Goal: Transaction & Acquisition: Download file/media

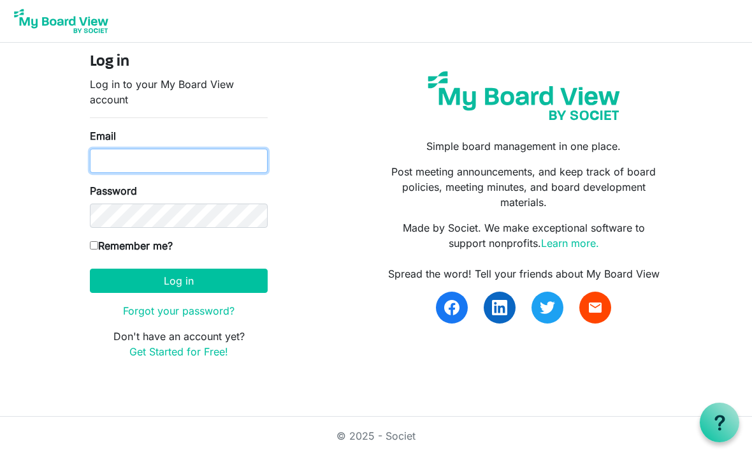
type input "[EMAIL_ADDRESS][DOMAIN_NAME]"
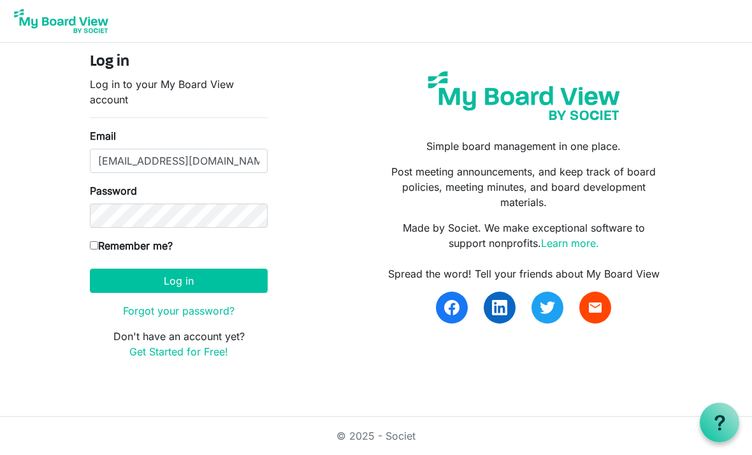
click at [179, 280] on button "Log in" at bounding box center [179, 280] width 178 height 24
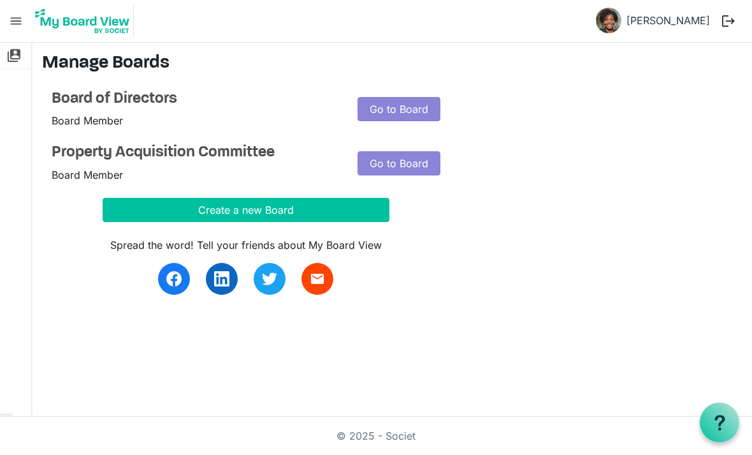
click at [100, 249] on div "Spread the word! Tell your friends about My Board View email" at bounding box center [246, 258] width 306 height 73
click at [108, 105] on h4 "Board of Directors" at bounding box center [195, 99] width 287 height 18
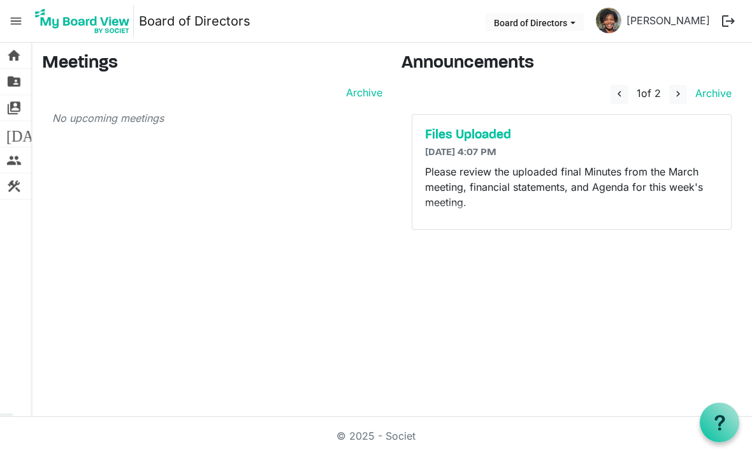
click at [675, 92] on span "navigate_next" at bounding box center [678, 93] width 11 height 11
click at [16, 80] on span "folder_shared" at bounding box center [13, 82] width 15 height 26
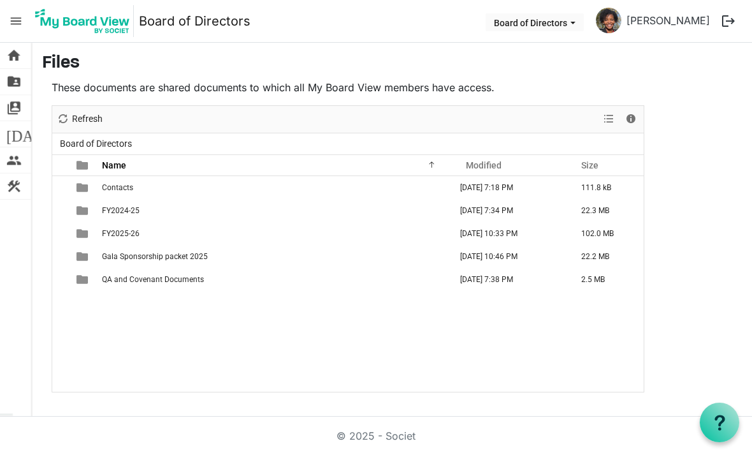
click at [89, 233] on td "is template cell column header type" at bounding box center [83, 233] width 29 height 23
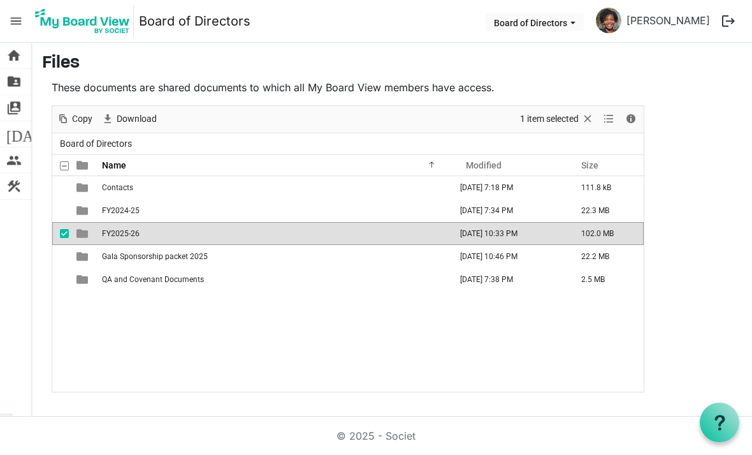
click at [138, 231] on span "FY2025-26" at bounding box center [121, 233] width 38 height 9
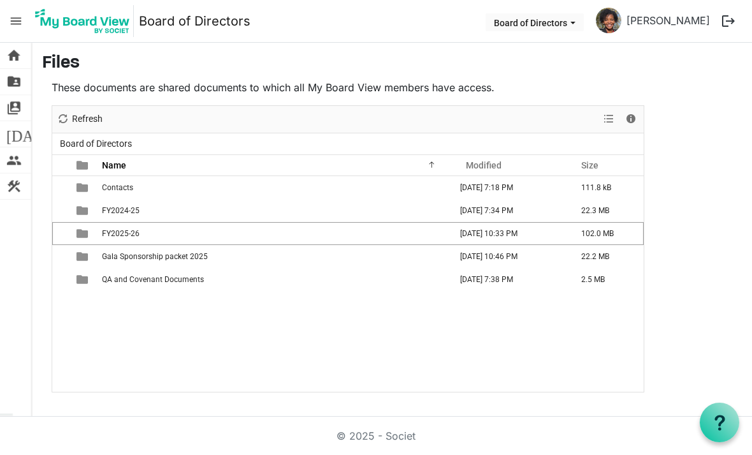
click at [111, 231] on span "FY2025-26" at bounding box center [121, 233] width 38 height 9
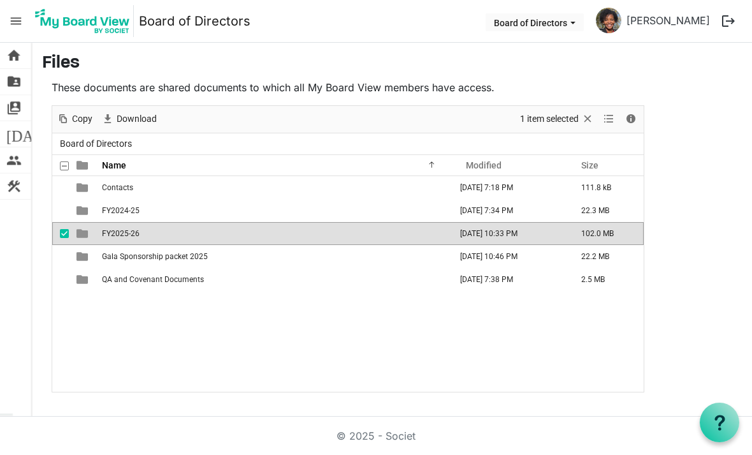
click at [43, 311] on div "These documents are shared documents to which all My Board View members have ac…" at bounding box center [348, 236] width 612 height 312
click at [90, 222] on td "is template cell column header type" at bounding box center [83, 233] width 29 height 23
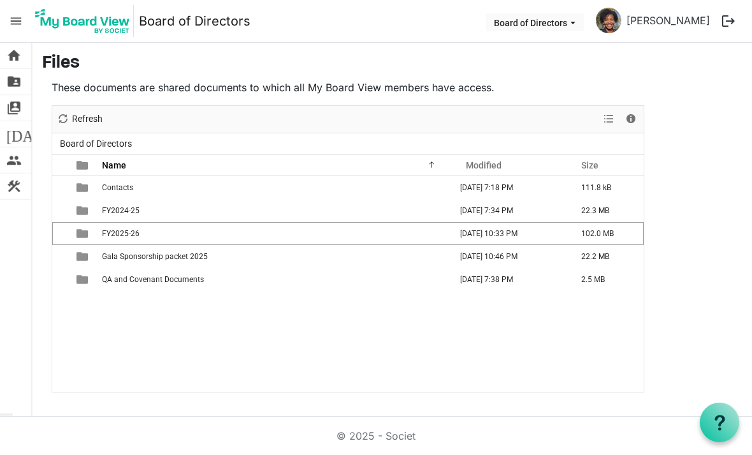
click at [87, 228] on span "is template cell column header type" at bounding box center [82, 233] width 11 height 11
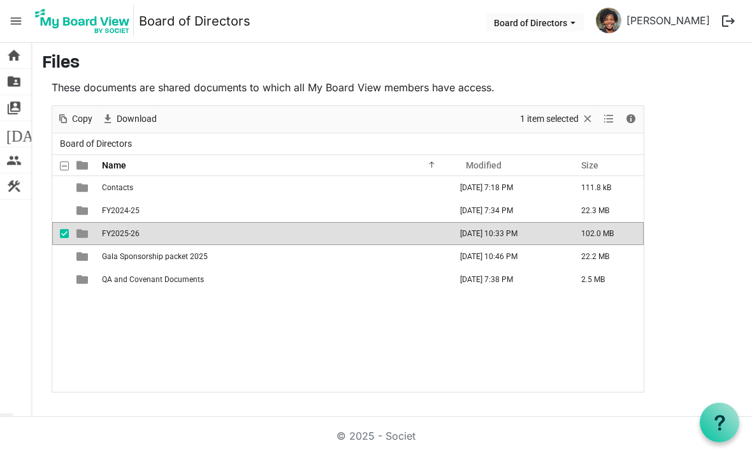
click at [131, 229] on span "FY2025-26" at bounding box center [121, 233] width 38 height 9
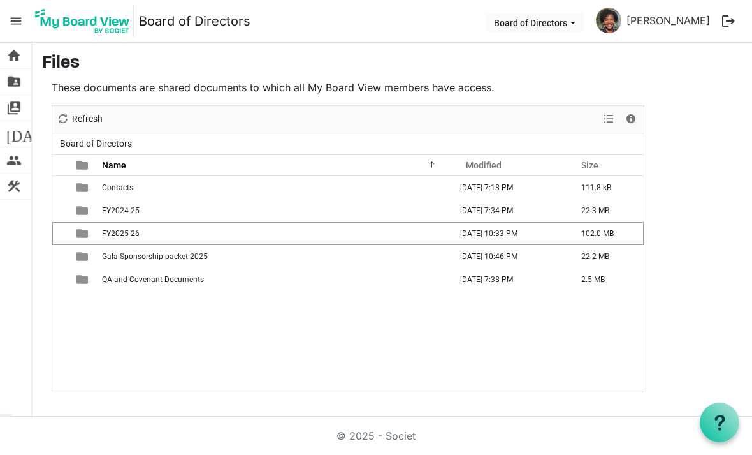
click at [143, 222] on td "FY2025-26" at bounding box center [275, 233] width 354 height 23
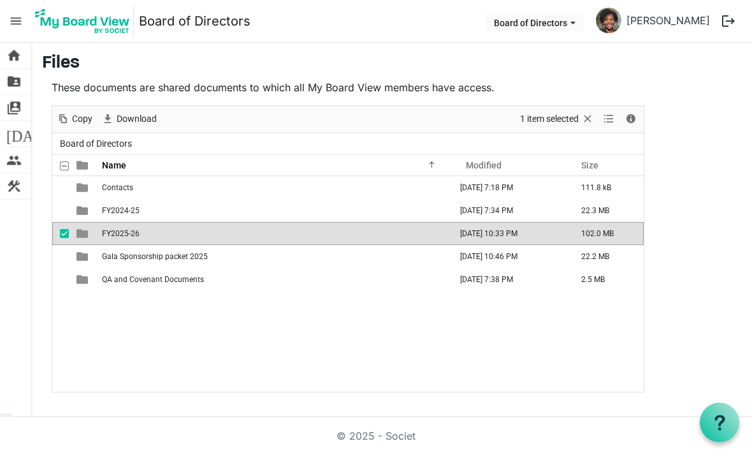
click at [141, 222] on td "FY2025-26" at bounding box center [275, 233] width 354 height 23
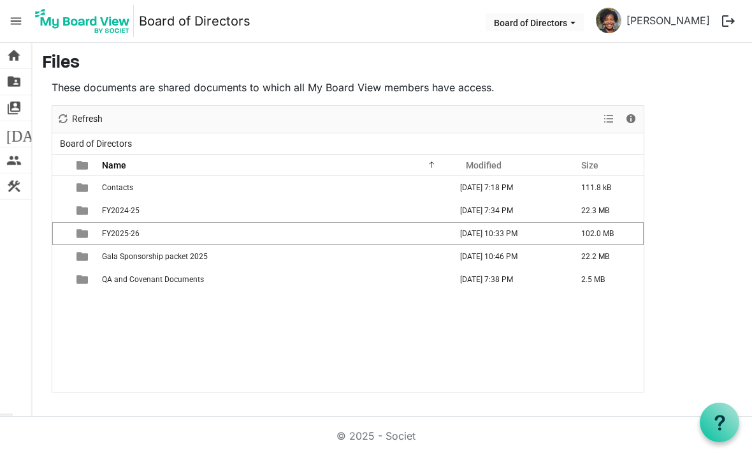
click at [703, 318] on main "Files These documents are shared documents to which all My Board View members h…" at bounding box center [392, 223] width 720 height 360
click at [18, 55] on span "home" at bounding box center [13, 56] width 15 height 26
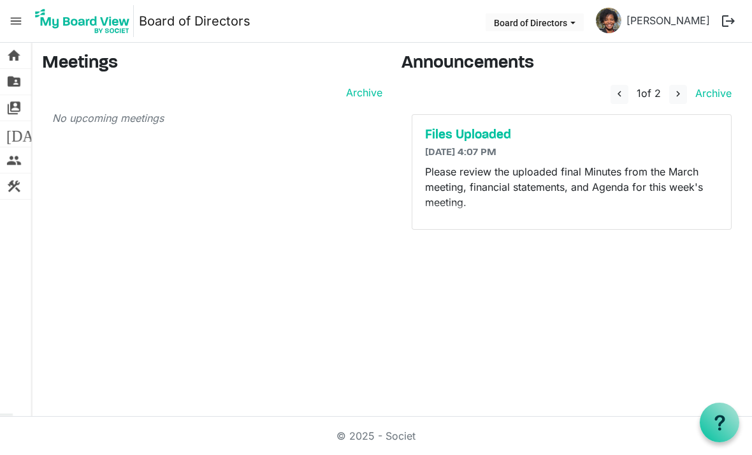
click at [17, 106] on span "switch_account" at bounding box center [13, 108] width 15 height 26
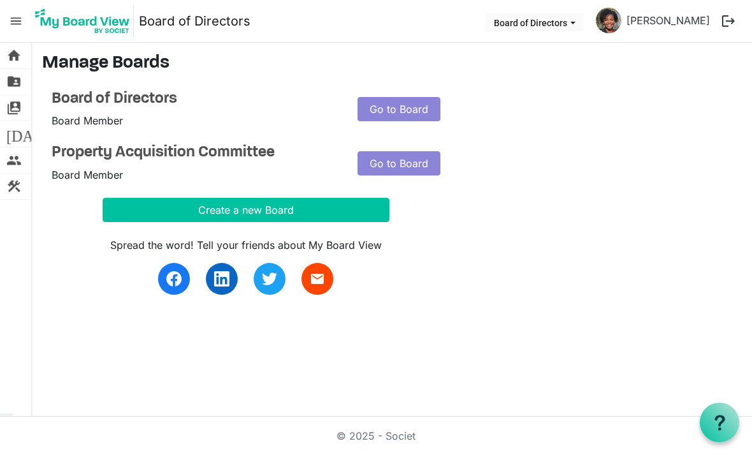
click at [20, 88] on span "folder_shared" at bounding box center [13, 82] width 15 height 26
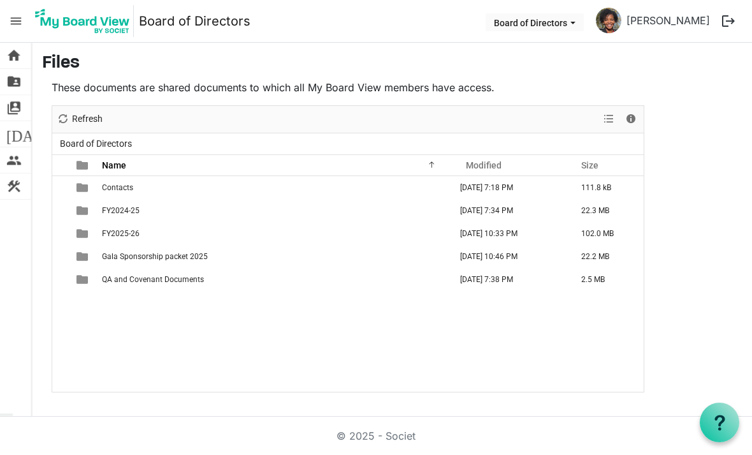
click at [15, 80] on span "folder_shared" at bounding box center [13, 82] width 15 height 26
click at [606, 111] on span "View dropdownbutton" at bounding box center [608, 119] width 15 height 16
click at [663, 132] on li "Large icons" at bounding box center [649, 143] width 97 height 23
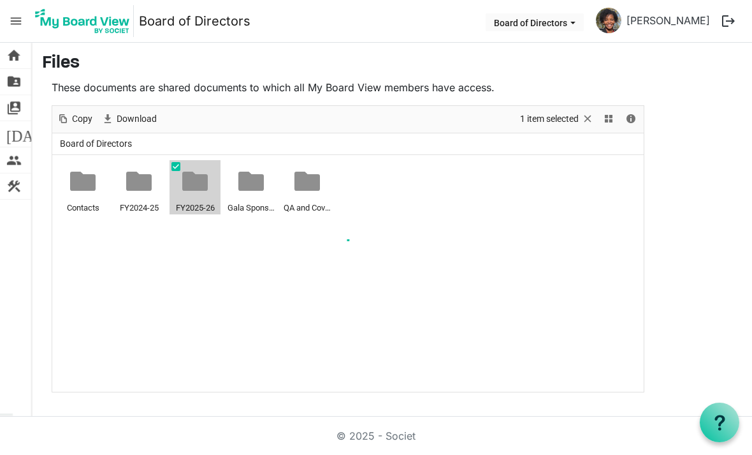
click at [196, 145] on div at bounding box center [348, 249] width 592 height 286
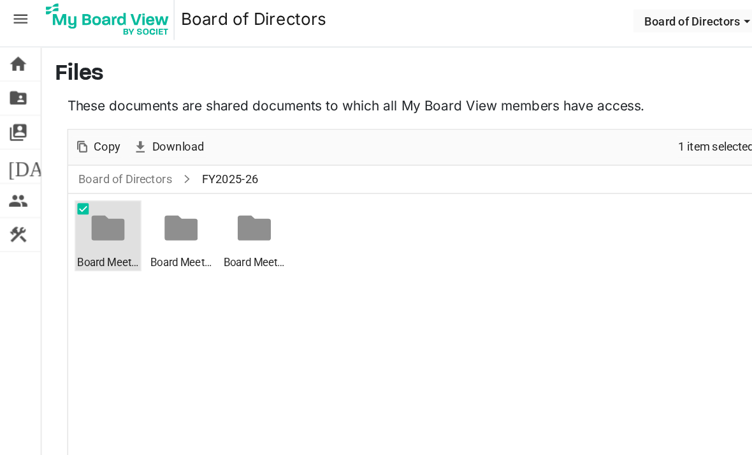
click at [82, 200] on span "Board Meeting [DATE] (DAY 1)" at bounding box center [82, 207] width 47 height 14
click at [0, 0] on div at bounding box center [0, 0] width 0 height 0
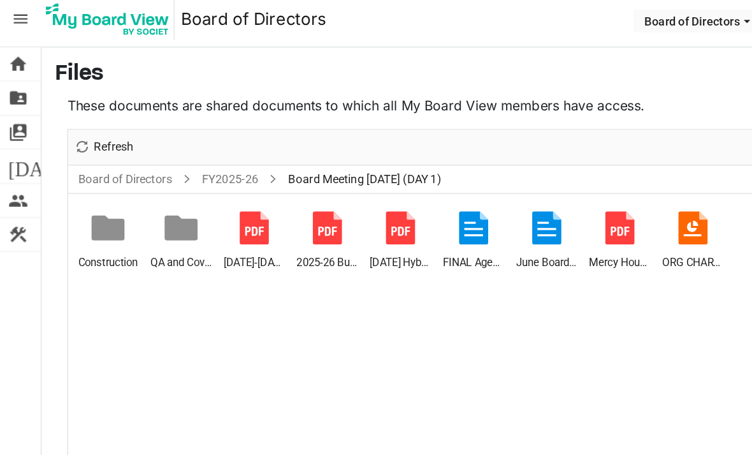
click at [210, 140] on span at bounding box center [209, 143] width 13 height 6
click at [191, 136] on link "FY2025-26" at bounding box center [176, 144] width 48 height 16
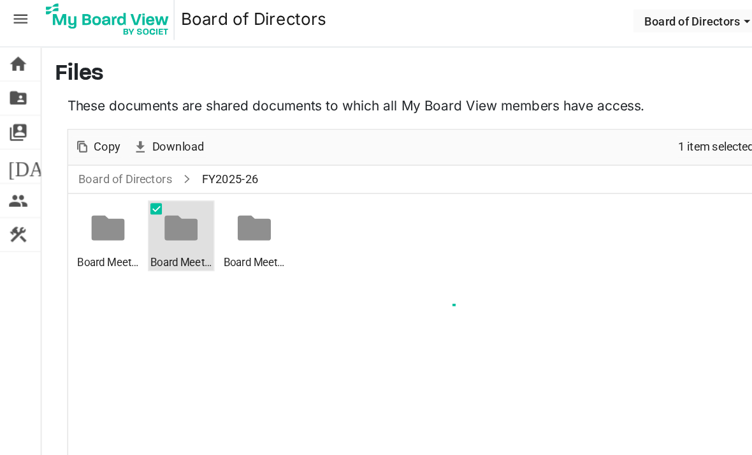
click at [145, 138] on div at bounding box center [348, 249] width 592 height 286
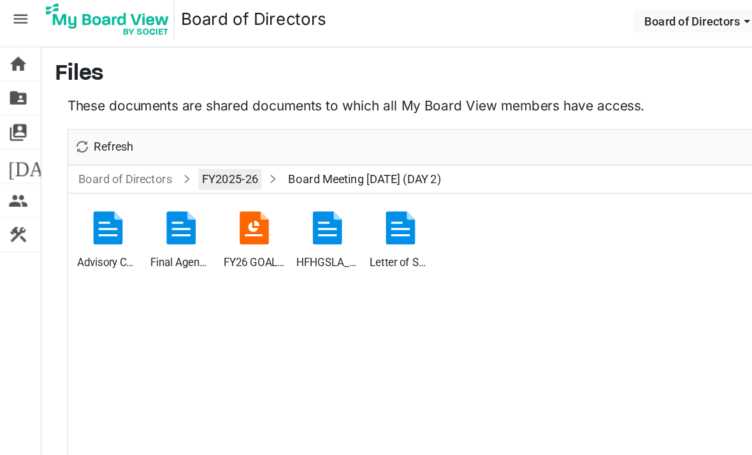
click at [190, 136] on link "FY2025-26" at bounding box center [176, 144] width 48 height 16
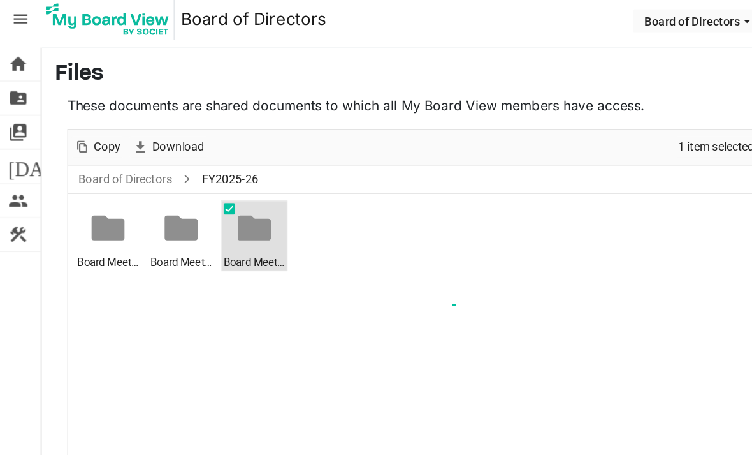
click at [194, 134] on div at bounding box center [348, 249] width 592 height 286
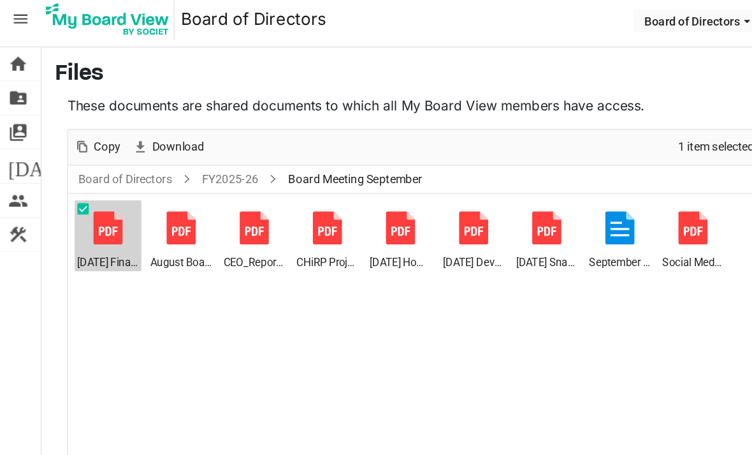
click at [84, 168] on div at bounding box center [83, 181] width 26 height 26
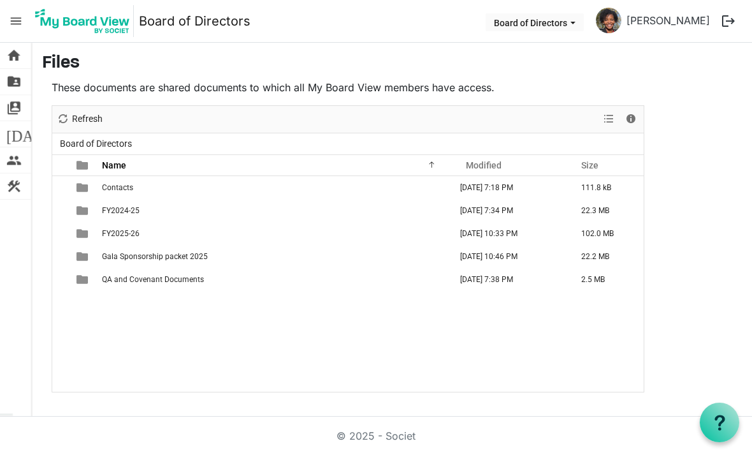
scroll to position [78, 0]
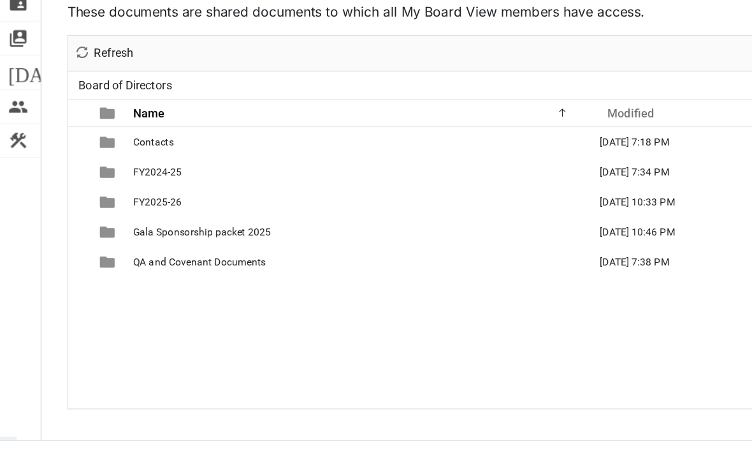
click at [133, 229] on span "FY2025-26" at bounding box center [121, 233] width 38 height 9
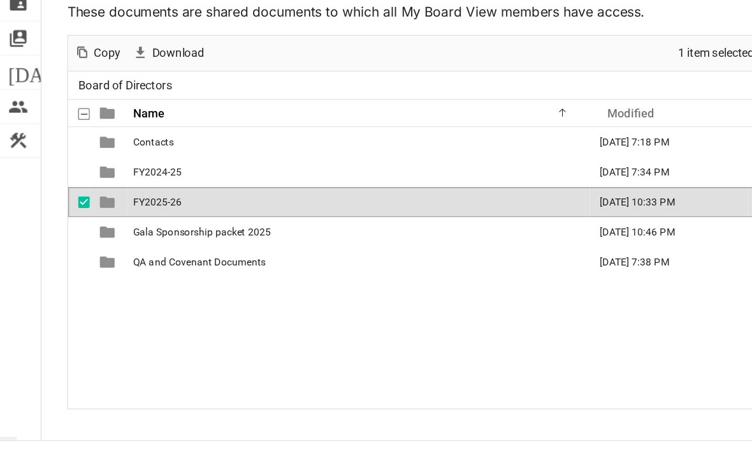
click at [125, 229] on span "FY2025-26" at bounding box center [121, 233] width 38 height 9
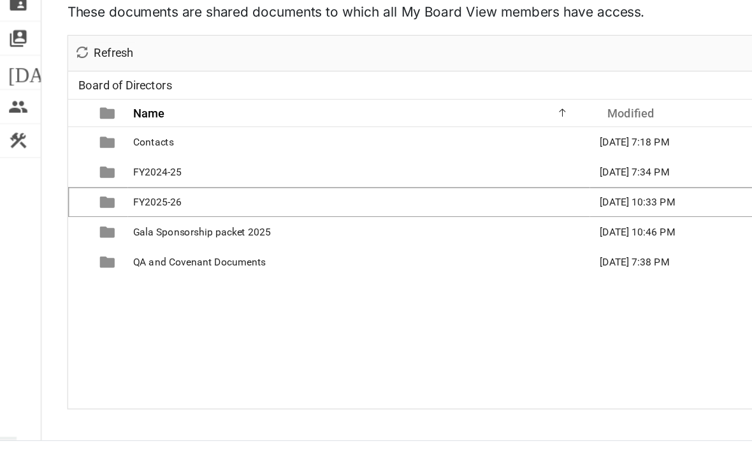
click at [86, 228] on span "is template cell column header type" at bounding box center [82, 233] width 11 height 11
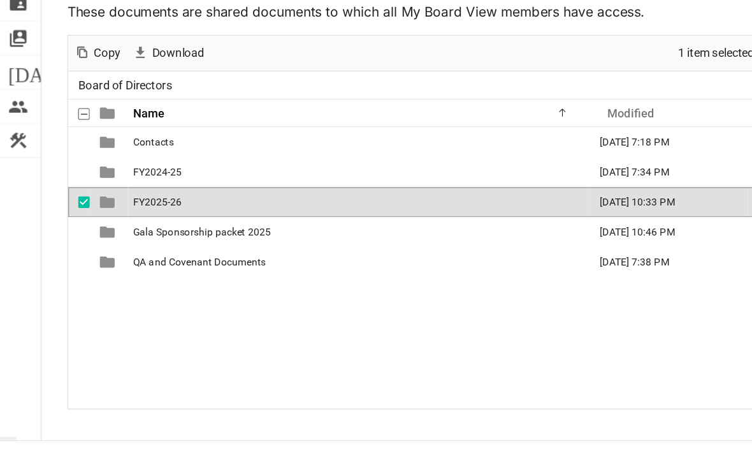
click at [85, 228] on span "is template cell column header type" at bounding box center [82, 233] width 11 height 11
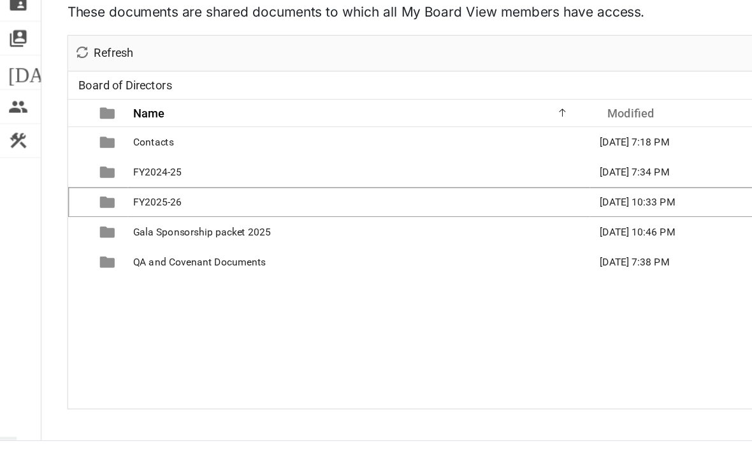
click at [94, 222] on td "is template cell column header type" at bounding box center [83, 233] width 29 height 23
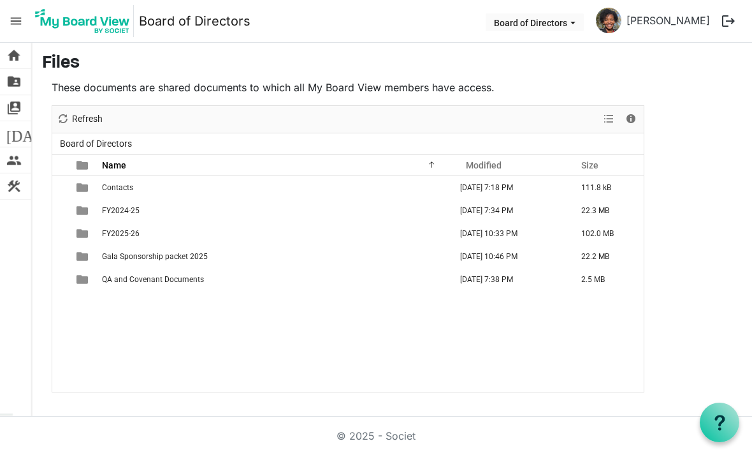
scroll to position [49, 0]
click at [602, 122] on span "View dropdownbutton" at bounding box center [608, 119] width 15 height 16
click at [660, 143] on li "Large icons" at bounding box center [649, 143] width 97 height 23
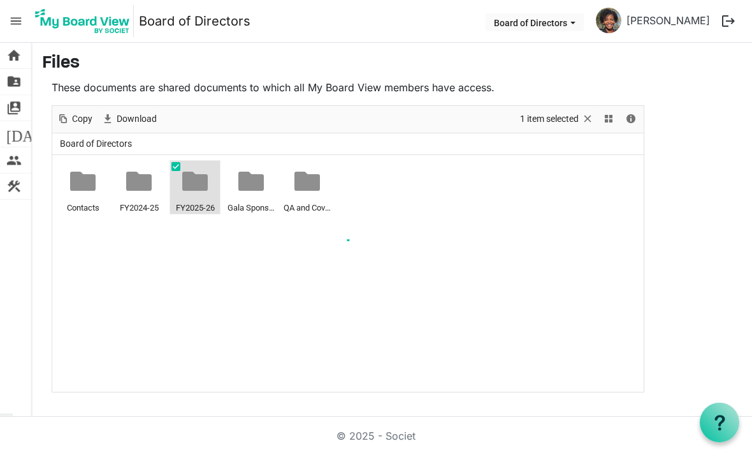
click at [201, 182] on div at bounding box center [348, 249] width 592 height 286
click at [0, 0] on div at bounding box center [0, 0] width 0 height 0
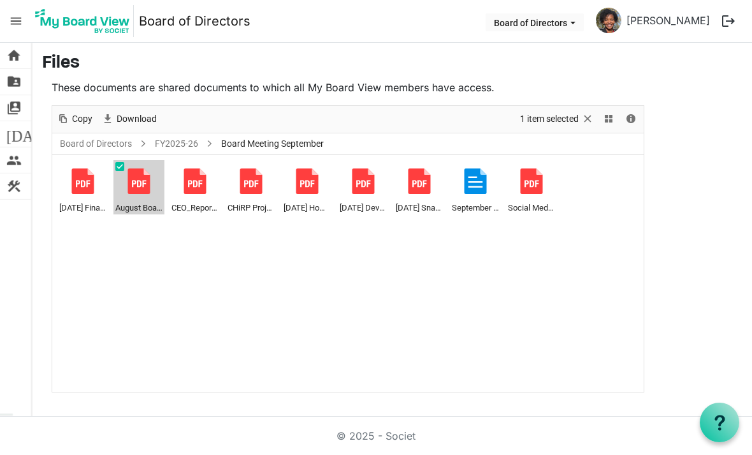
click at [147, 176] on div at bounding box center [139, 181] width 26 height 26
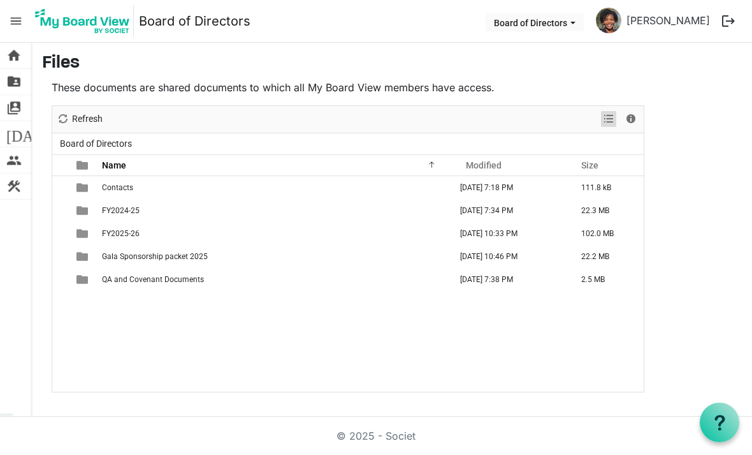
click at [613, 117] on span "View dropdownbutton" at bounding box center [608, 119] width 15 height 16
click at [655, 147] on li "Large icons" at bounding box center [649, 143] width 97 height 23
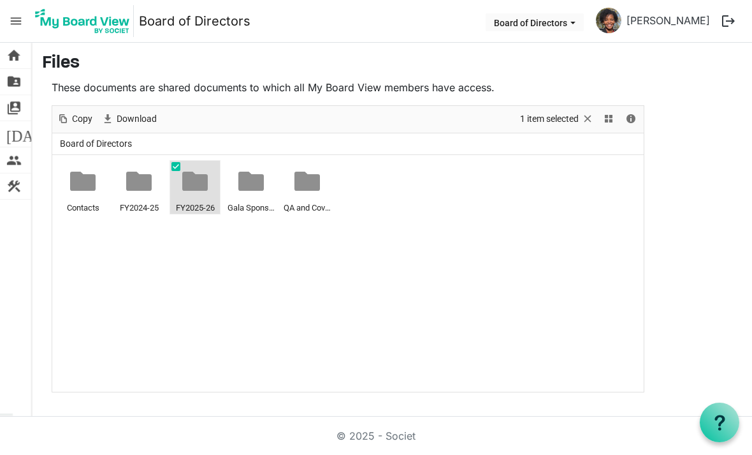
click at [209, 183] on div "FY2025-26" at bounding box center [194, 188] width 47 height 52
click at [196, 186] on div at bounding box center [195, 181] width 26 height 26
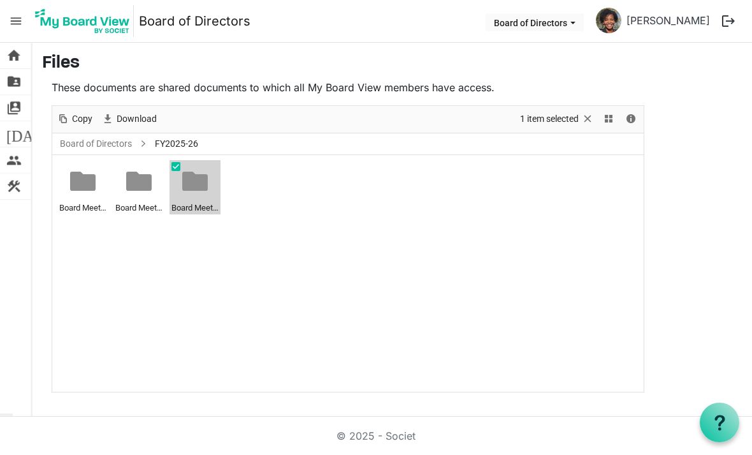
click at [194, 182] on div at bounding box center [195, 181] width 26 height 26
click at [274, 277] on ul "Board Meeting August 26, 2025 (DAY 1) Board Meeting August 27, 2025 (DAY 2) Boa…" at bounding box center [348, 273] width 592 height 237
click at [0, 0] on div at bounding box center [0, 0] width 0 height 0
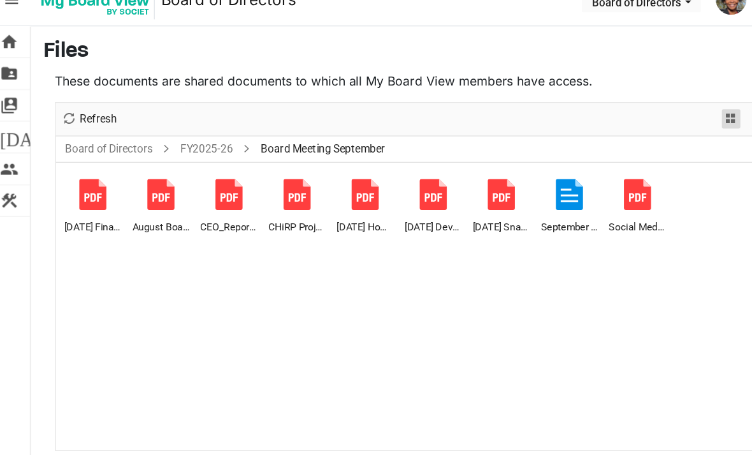
click at [601, 111] on span "View dropdownbutton" at bounding box center [608, 119] width 15 height 16
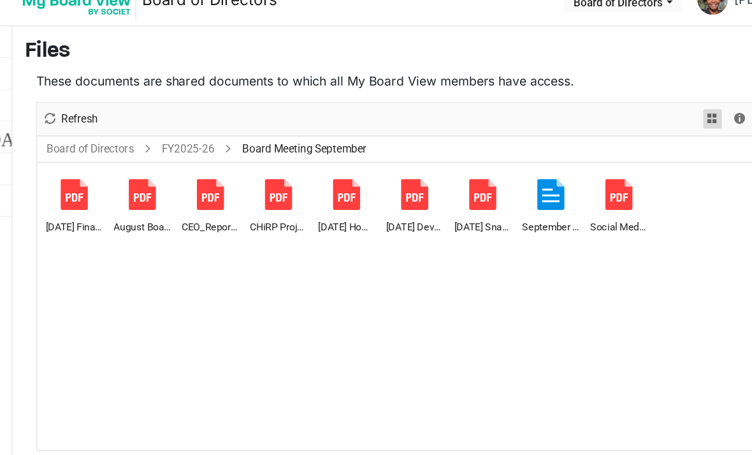
click at [601, 111] on span "View dropdownbutton" at bounding box center [608, 119] width 15 height 16
click at [627, 155] on span at bounding box center [631, 166] width 9 height 23
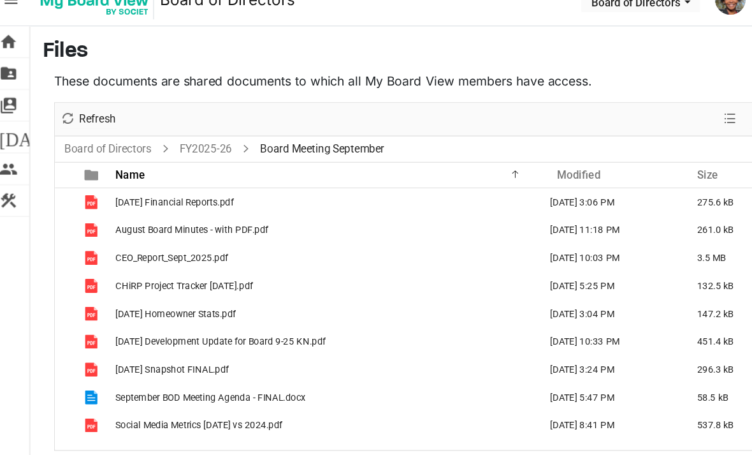
click at [174, 183] on span "[DATE] Financial Reports.pdf" at bounding box center [151, 187] width 98 height 9
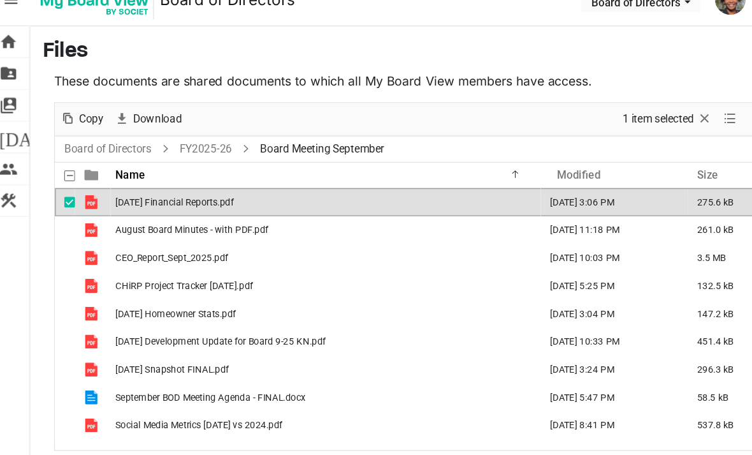
click at [78, 182] on span "is template cell column header type" at bounding box center [82, 187] width 11 height 11
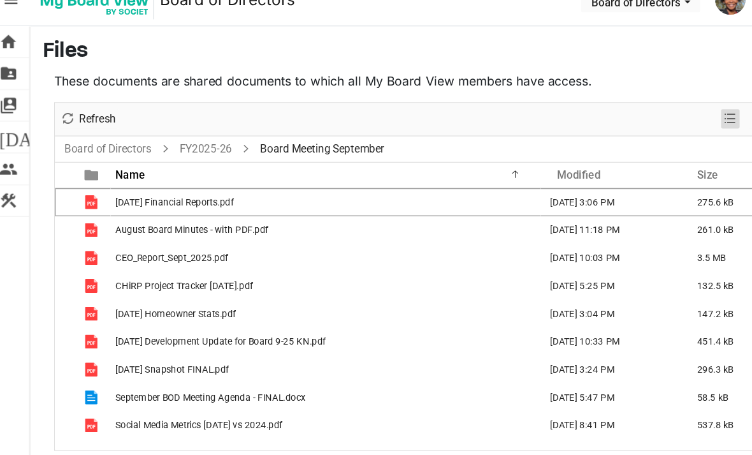
click at [602, 111] on span "View dropdownbutton" at bounding box center [608, 119] width 15 height 16
click at [615, 132] on li "Large icons" at bounding box center [649, 143] width 97 height 23
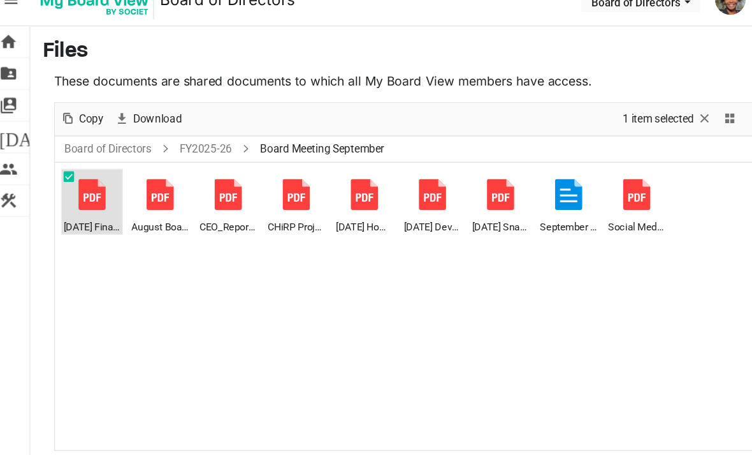
click at [77, 168] on div at bounding box center [83, 181] width 26 height 26
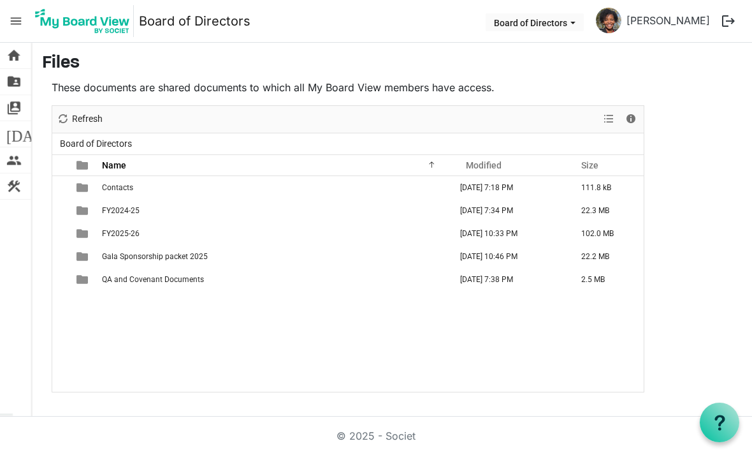
scroll to position [21, 7]
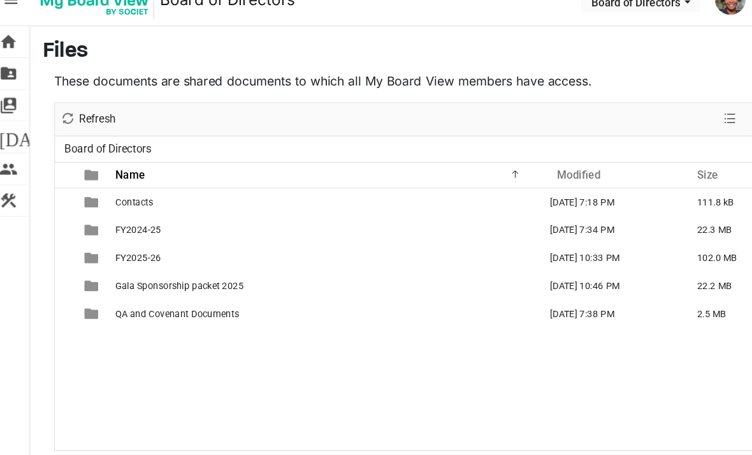
click at [588, 106] on div "New folder Upload Cut Copy Paste Delete Download Rename Sort by Refresh Selecti…" at bounding box center [348, 119] width 592 height 27
click at [601, 111] on span "View dropdownbutton" at bounding box center [608, 119] width 15 height 16
click at [605, 132] on li "Large icons" at bounding box center [649, 143] width 97 height 23
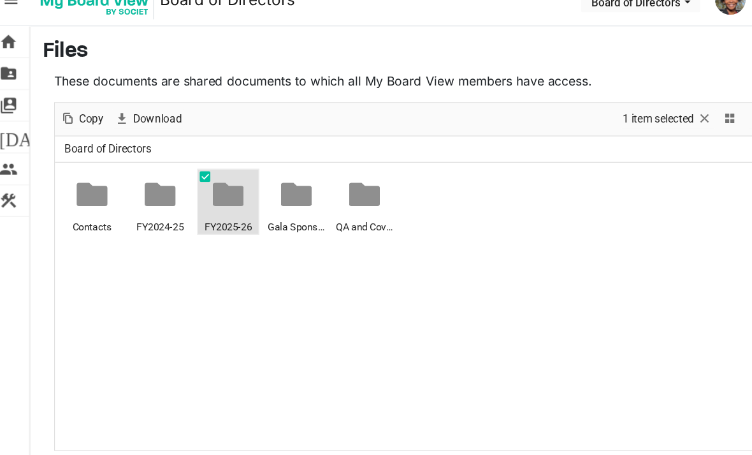
click at [194, 168] on div at bounding box center [195, 181] width 26 height 26
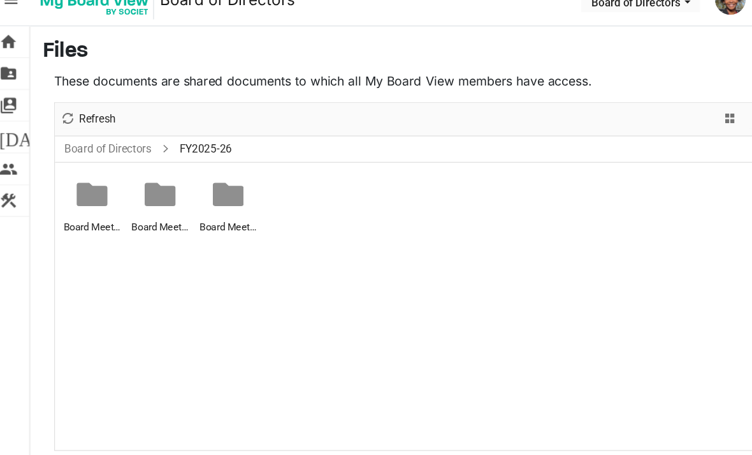
click at [189, 168] on div at bounding box center [195, 181] width 26 height 26
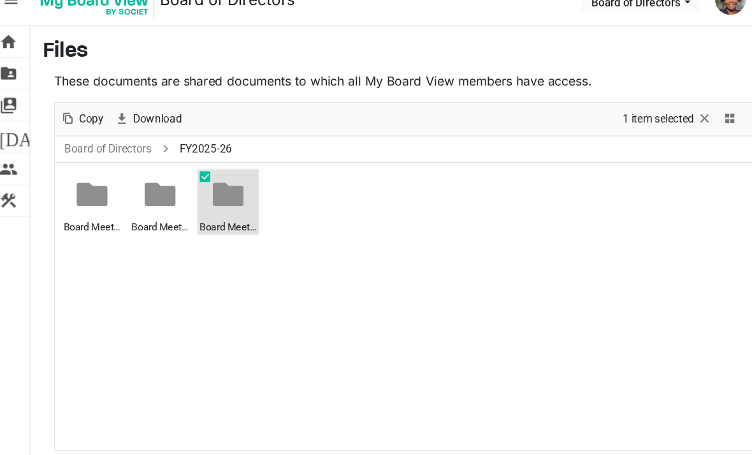
click at [0, 0] on div at bounding box center [0, 0] width 0 height 0
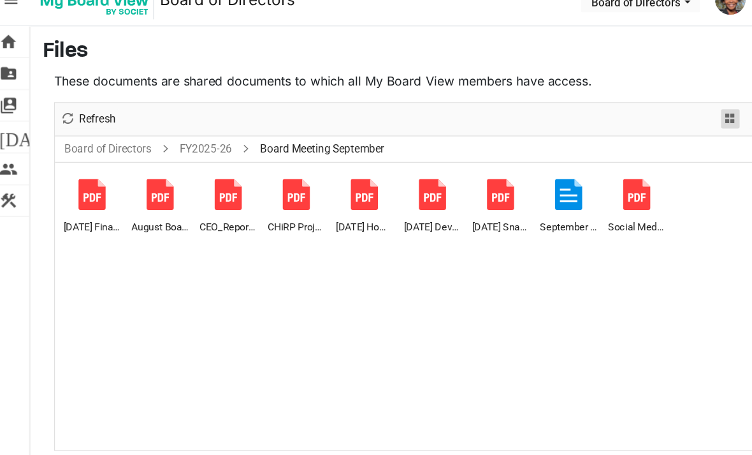
click at [601, 111] on span "View dropdownbutton" at bounding box center [608, 119] width 15 height 16
click at [608, 155] on li "Details" at bounding box center [649, 166] width 97 height 23
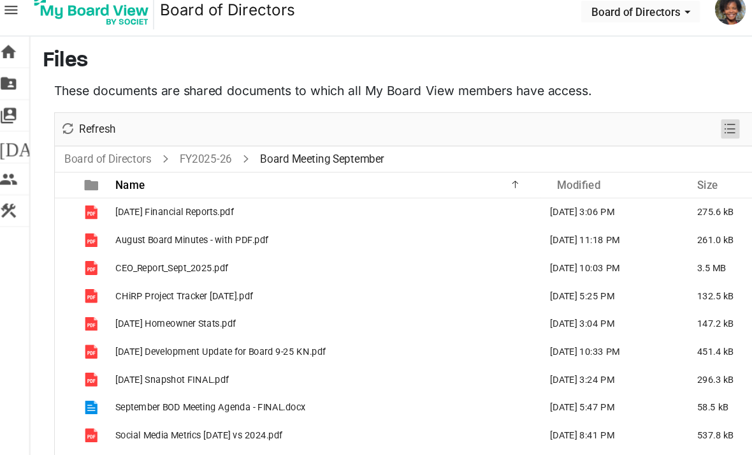
click at [605, 111] on span "View dropdownbutton" at bounding box center [608, 119] width 15 height 16
click at [604, 132] on li "Large icons" at bounding box center [649, 143] width 97 height 23
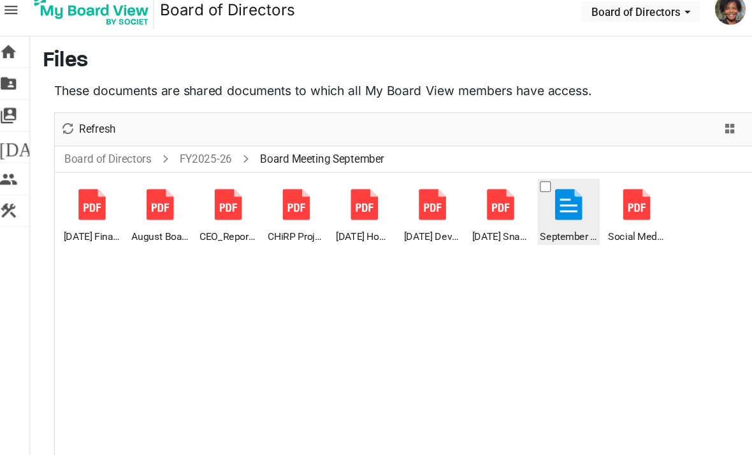
click at [470, 171] on div at bounding box center [476, 181] width 26 height 26
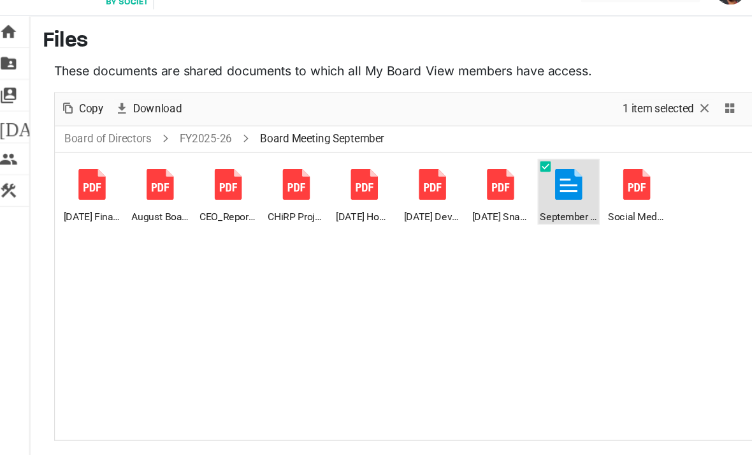
click at [468, 168] on div at bounding box center [476, 181] width 26 height 26
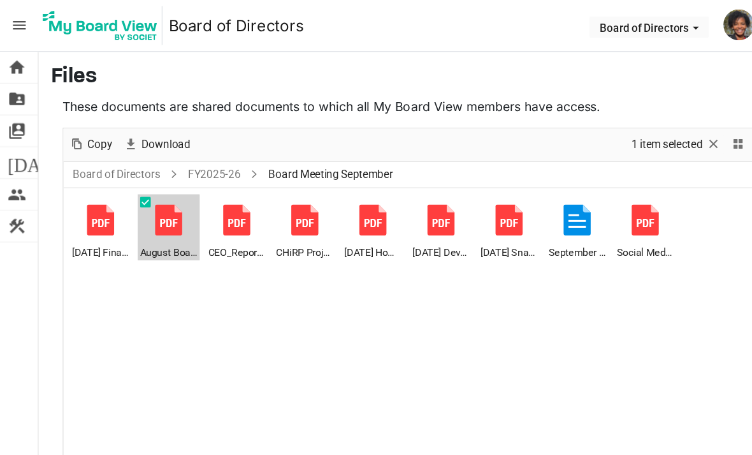
click at [145, 185] on div at bounding box center [139, 181] width 26 height 26
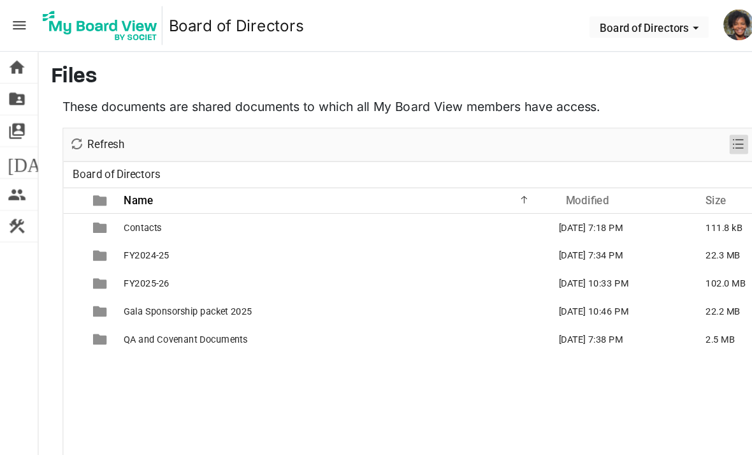
click at [607, 121] on span "View dropdownbutton" at bounding box center [608, 119] width 15 height 16
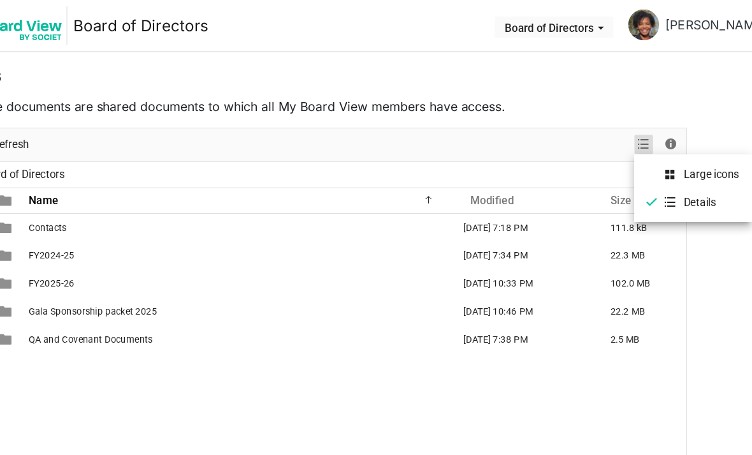
click at [601, 144] on li "Large icons" at bounding box center [649, 143] width 97 height 23
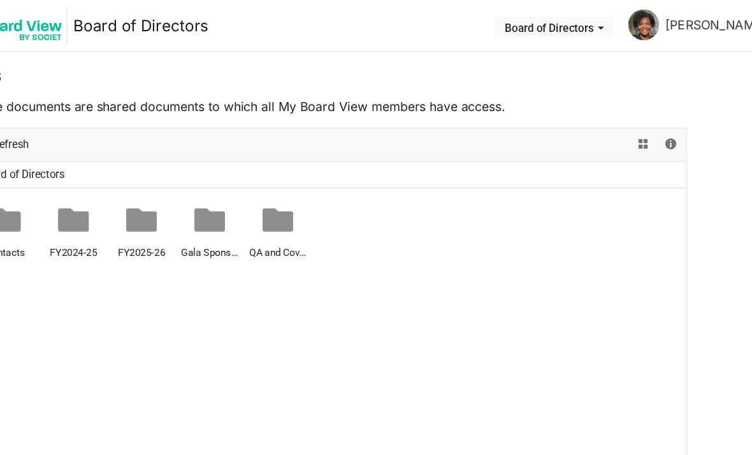
click at [0, 0] on div at bounding box center [0, 0] width 0 height 0
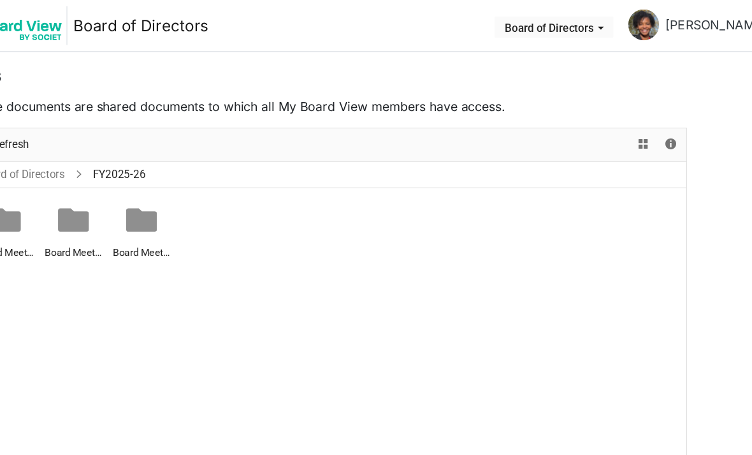
click at [0, 0] on div at bounding box center [0, 0] width 0 height 0
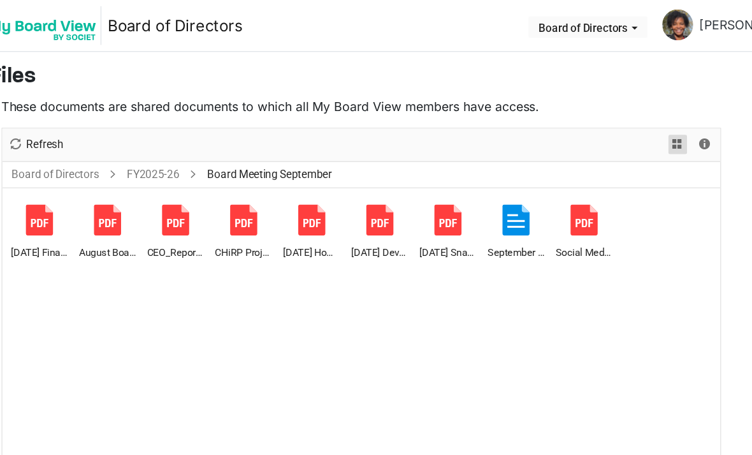
click at [601, 118] on span "View dropdownbutton" at bounding box center [608, 119] width 15 height 16
click at [627, 170] on span at bounding box center [631, 166] width 9 height 23
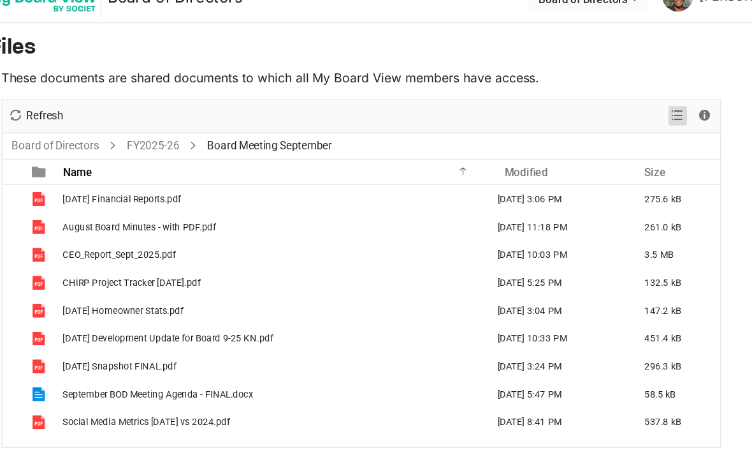
click at [601, 111] on span "View dropdownbutton" at bounding box center [608, 119] width 15 height 16
click at [601, 132] on li "Large icons" at bounding box center [649, 143] width 97 height 23
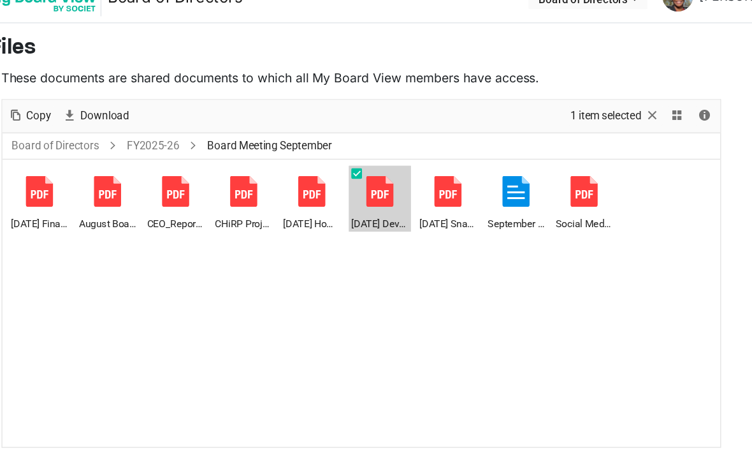
click at [351, 168] on div at bounding box center [364, 181] width 26 height 26
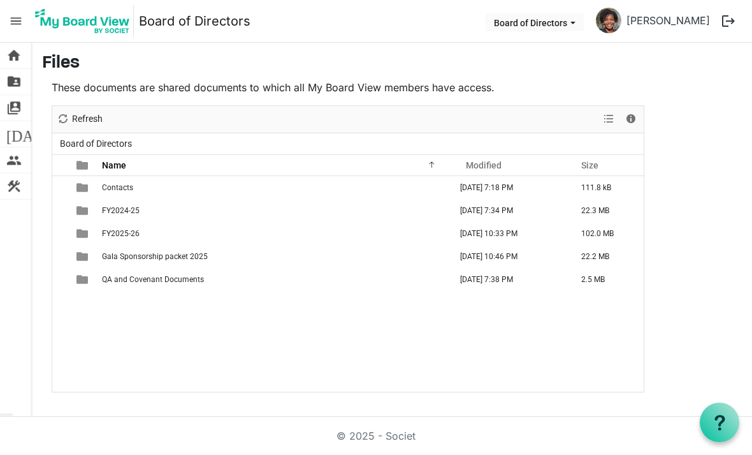
scroll to position [57, 50]
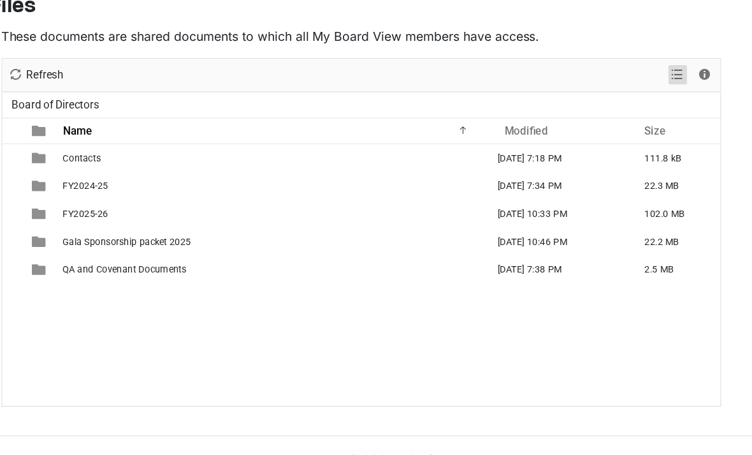
click at [601, 111] on span "View dropdownbutton" at bounding box center [608, 119] width 15 height 16
click at [627, 132] on span at bounding box center [631, 143] width 9 height 23
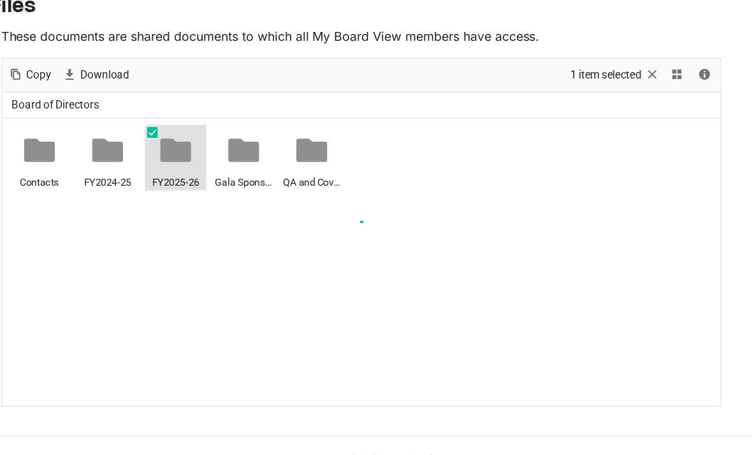
click at [145, 129] on div at bounding box center [348, 249] width 592 height 286
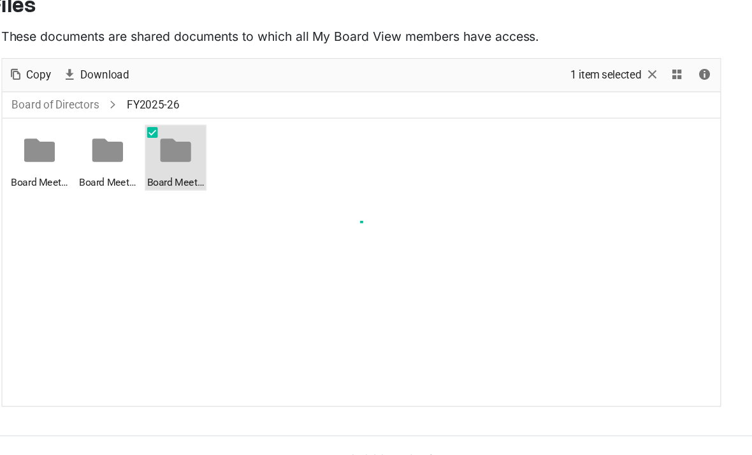
click at [142, 127] on div at bounding box center [348, 249] width 592 height 286
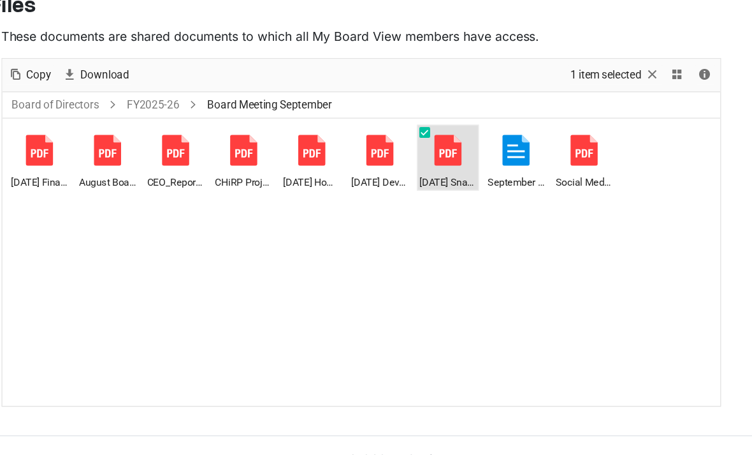
click at [407, 168] on div at bounding box center [420, 181] width 26 height 26
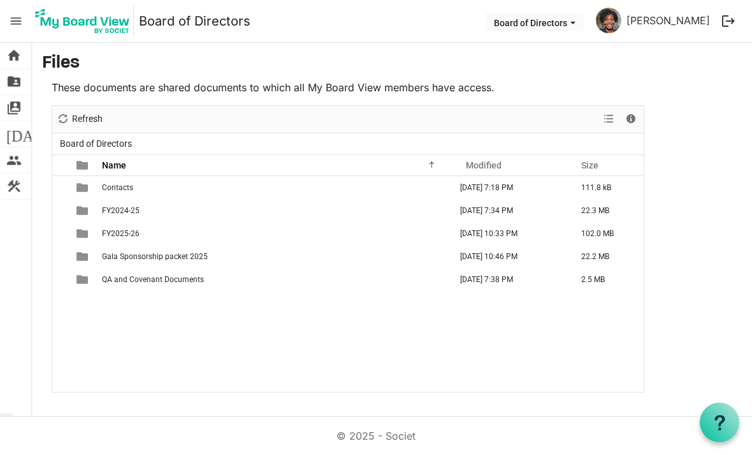
scroll to position [57, 50]
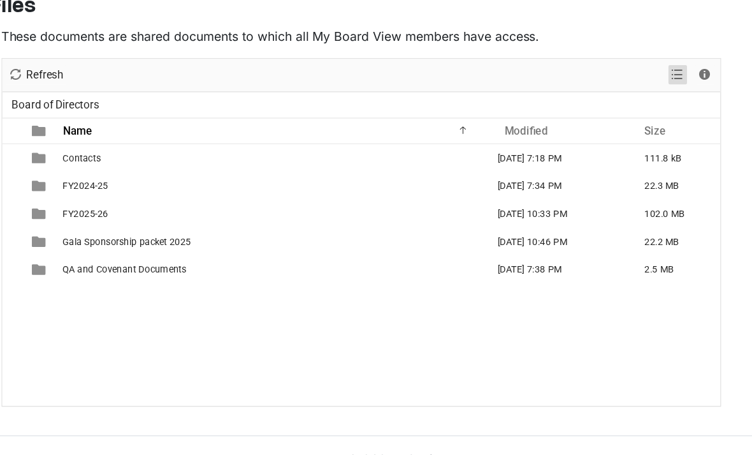
click at [601, 111] on span "View dropdownbutton" at bounding box center [608, 119] width 15 height 16
click at [601, 132] on li "Large icons" at bounding box center [649, 143] width 97 height 23
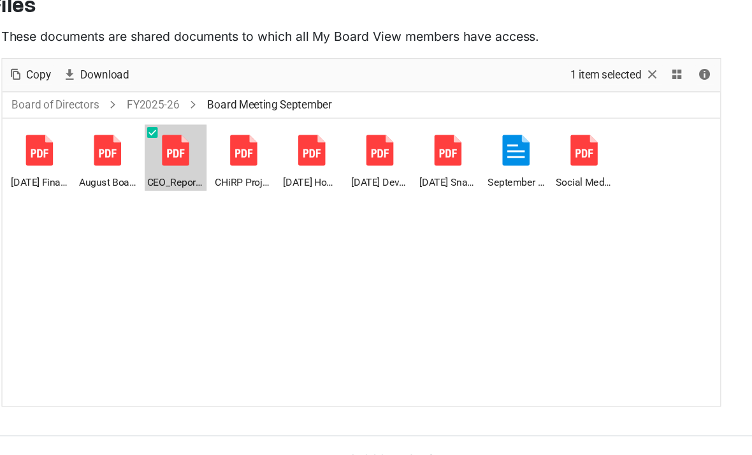
click at [182, 168] on div at bounding box center [195, 181] width 26 height 26
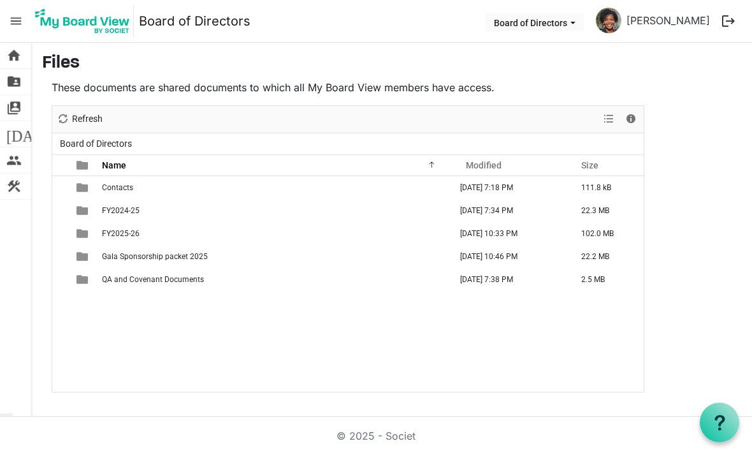
scroll to position [57, 50]
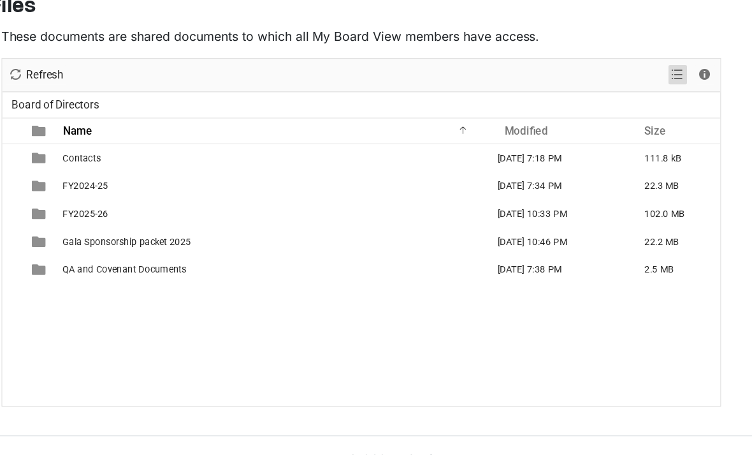
click at [601, 111] on span "View dropdownbutton" at bounding box center [608, 119] width 15 height 16
click at [601, 132] on li "Large icons" at bounding box center [649, 143] width 97 height 23
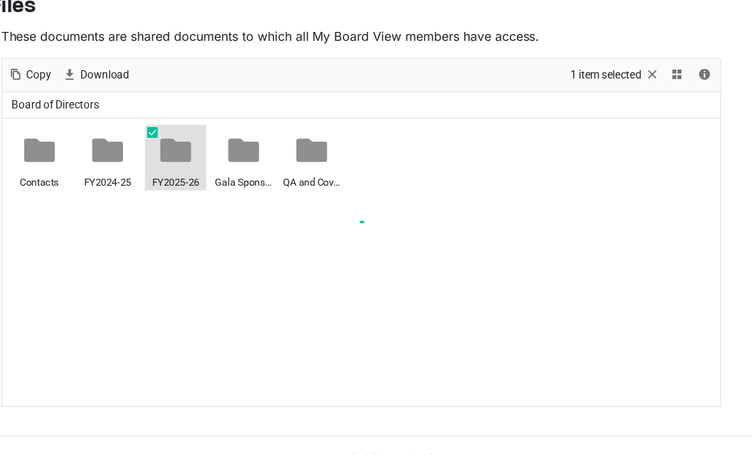
click at [147, 128] on div at bounding box center [348, 249] width 592 height 286
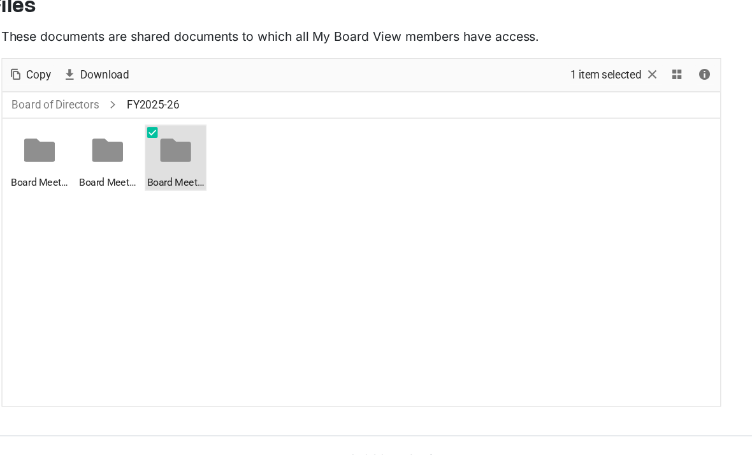
click at [0, 0] on div at bounding box center [0, 0] width 0 height 0
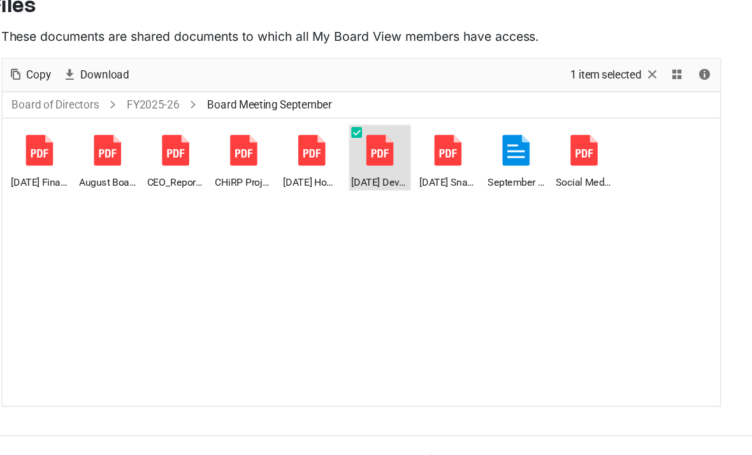
click at [351, 168] on div at bounding box center [364, 181] width 26 height 26
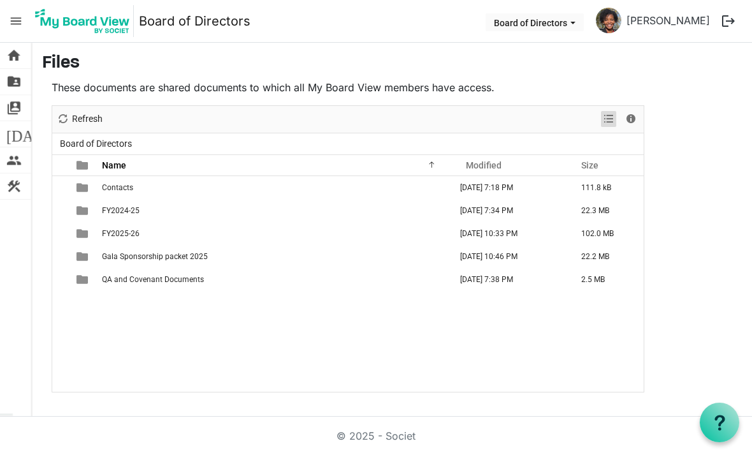
click at [616, 115] on span "View dropdownbutton" at bounding box center [608, 119] width 15 height 16
click at [647, 149] on li "Large icons" at bounding box center [649, 143] width 97 height 23
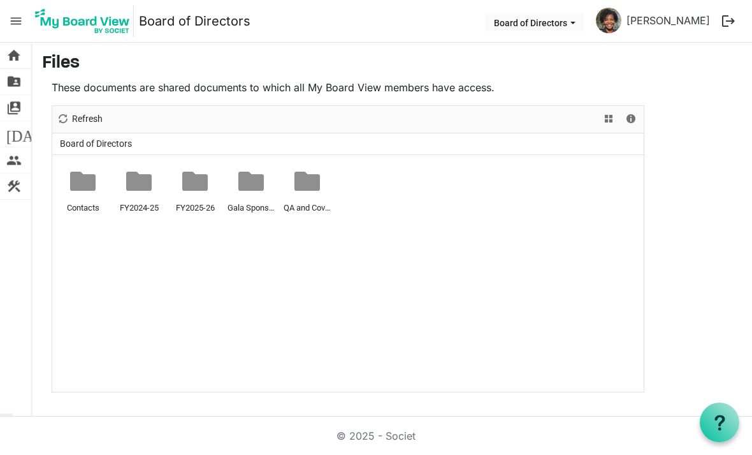
click at [0, 0] on div at bounding box center [0, 0] width 0 height 0
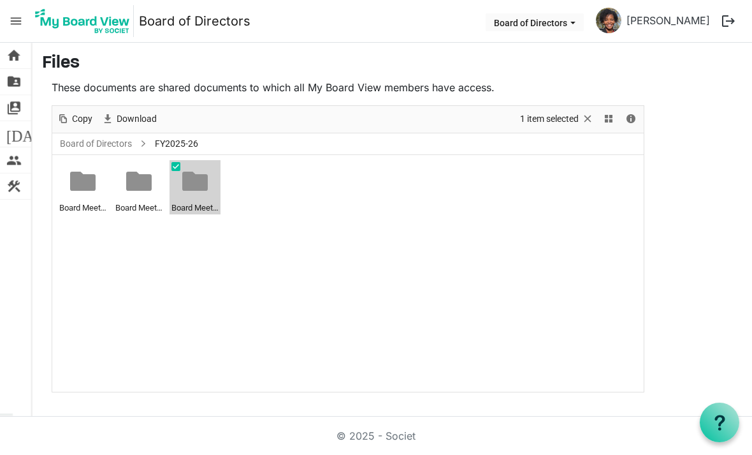
click at [0, 0] on div at bounding box center [0, 0] width 0 height 0
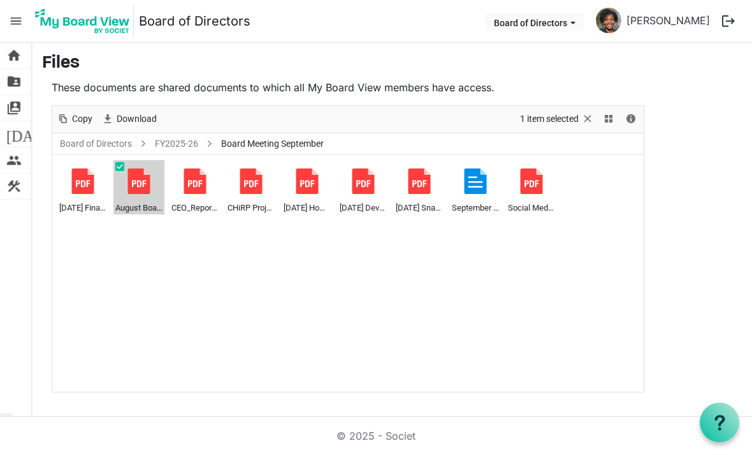
click at [141, 183] on div at bounding box center [139, 181] width 26 height 26
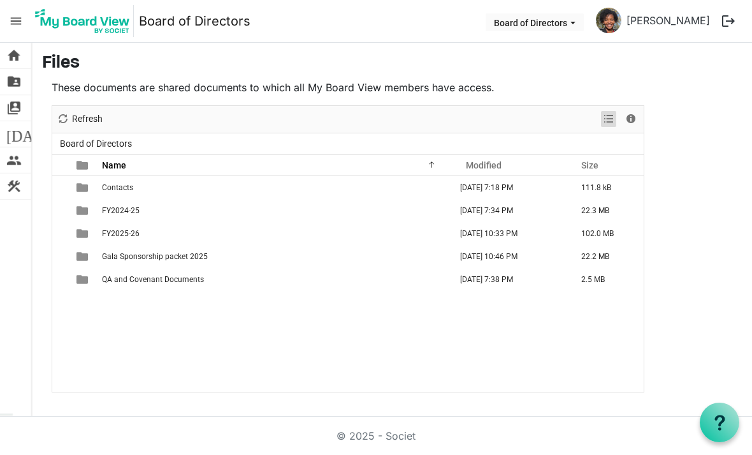
click at [612, 120] on span "View dropdownbutton" at bounding box center [608, 119] width 15 height 16
click at [653, 138] on li "Large icons" at bounding box center [649, 143] width 97 height 23
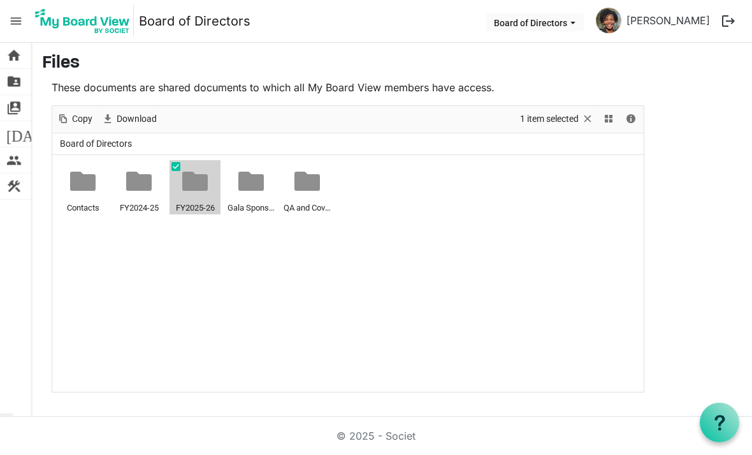
click at [0, 0] on div at bounding box center [0, 0] width 0 height 0
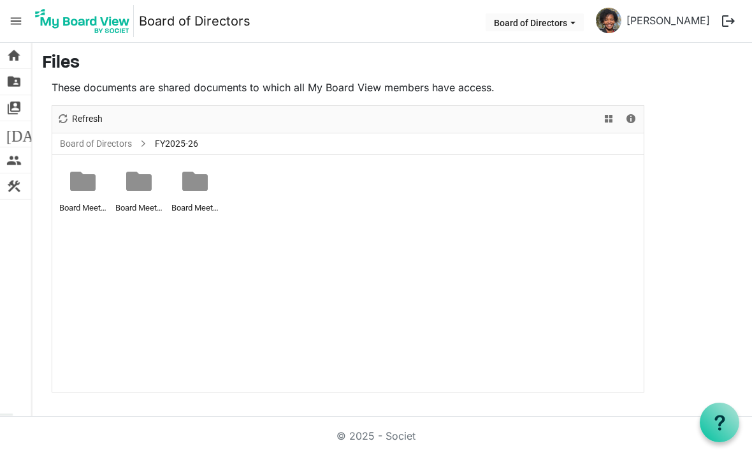
click at [0, 0] on div at bounding box center [0, 0] width 0 height 0
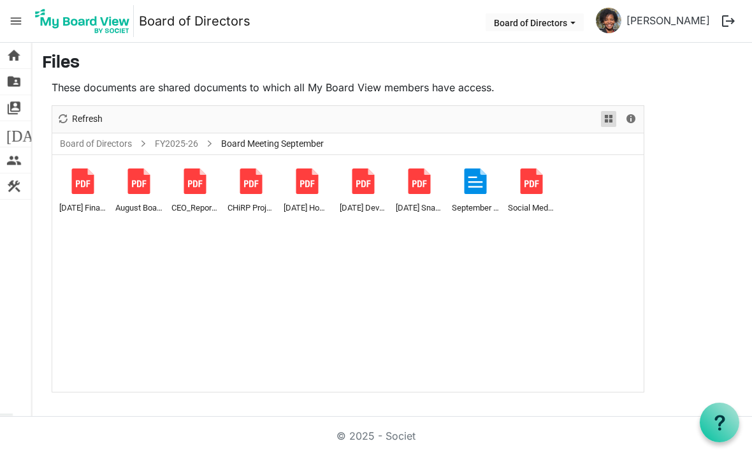
click at [606, 119] on span "View dropdownbutton" at bounding box center [608, 119] width 15 height 16
click at [646, 168] on li "Details" at bounding box center [649, 166] width 97 height 23
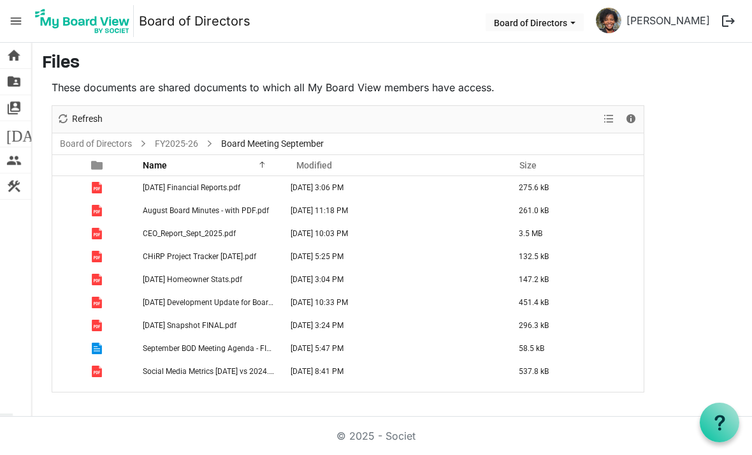
click at [214, 326] on span "[DATE] Snapshot FINAL.pdf" at bounding box center [190, 325] width 94 height 9
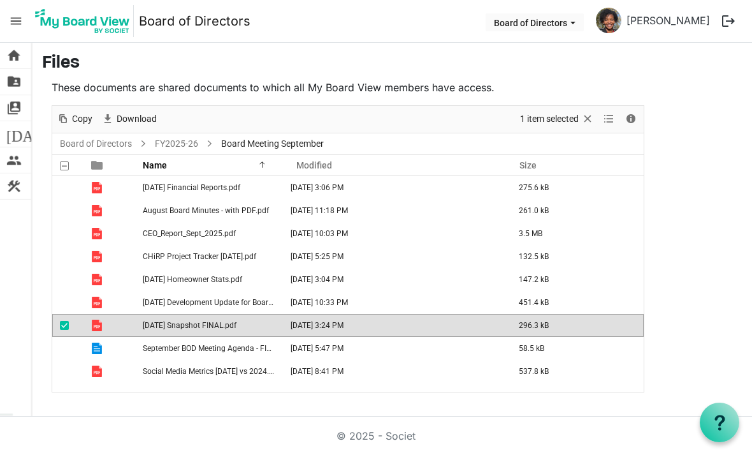
click at [96, 330] on span "is template cell column header type" at bounding box center [96, 324] width 11 height 11
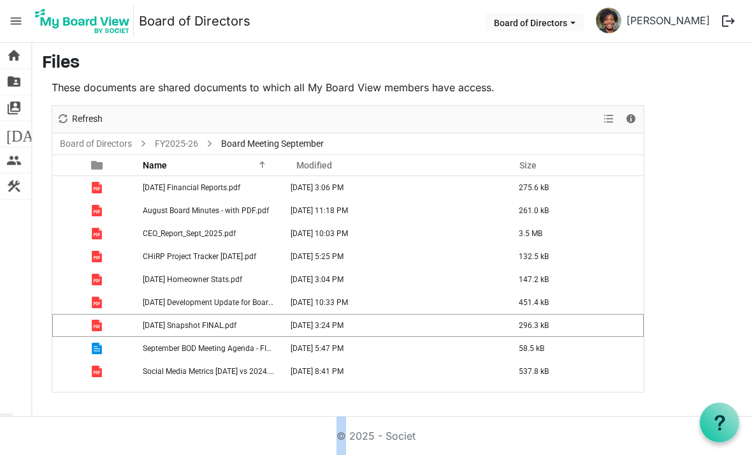
click at [184, 336] on td "[DATE] Snapshot FINAL.pdf" at bounding box center [211, 325] width 144 height 23
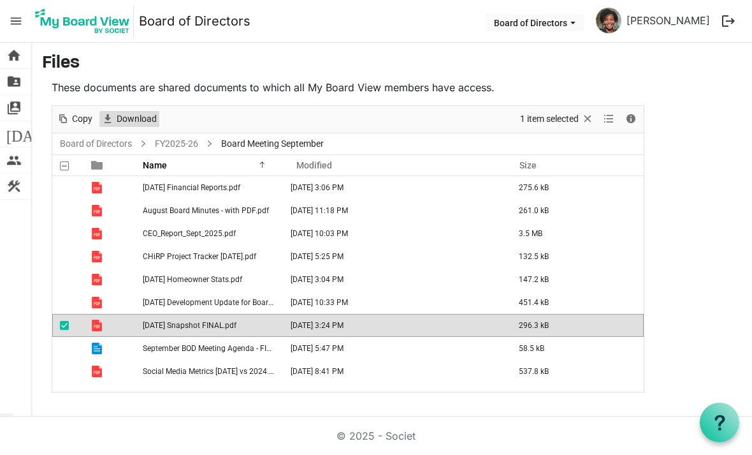
click at [147, 119] on span "Download" at bounding box center [136, 119] width 43 height 16
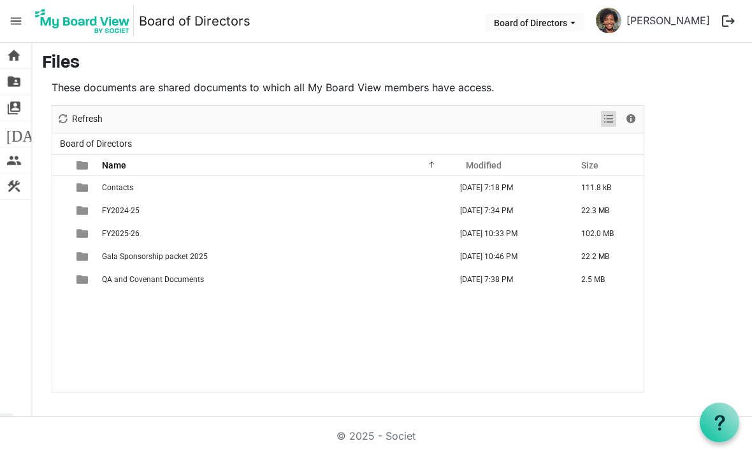
click at [611, 115] on span "View dropdownbutton" at bounding box center [608, 119] width 15 height 16
click at [645, 142] on li "Large icons" at bounding box center [649, 143] width 97 height 23
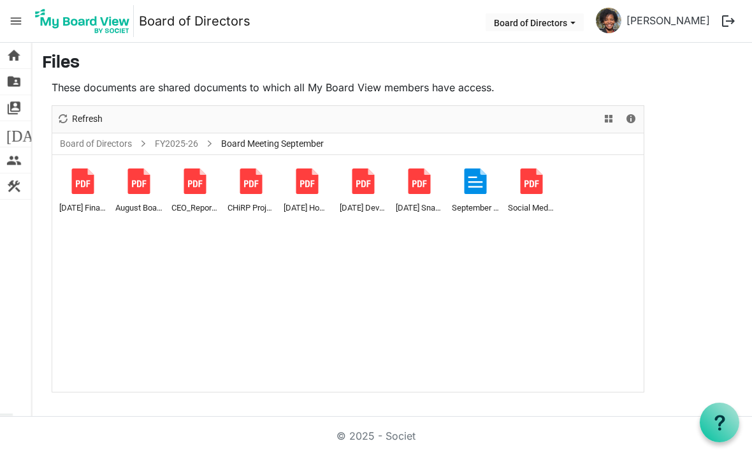
click at [197, 187] on div at bounding box center [195, 181] width 26 height 26
click at [191, 186] on div at bounding box center [195, 181] width 26 height 26
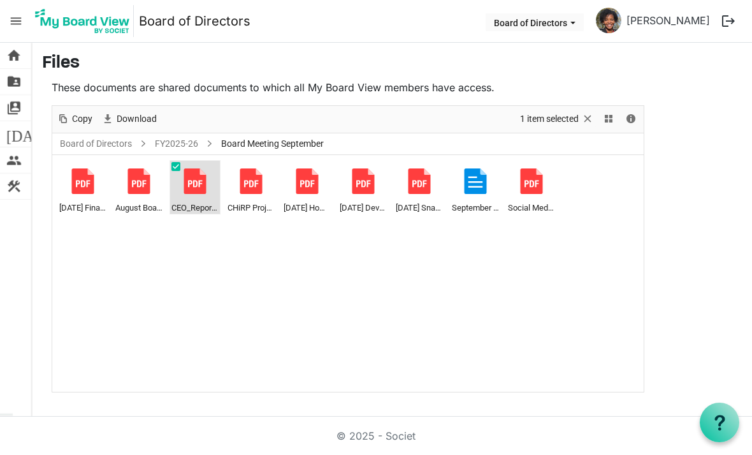
click at [187, 177] on div at bounding box center [195, 181] width 26 height 26
